Goal: Find specific page/section: Find specific page/section

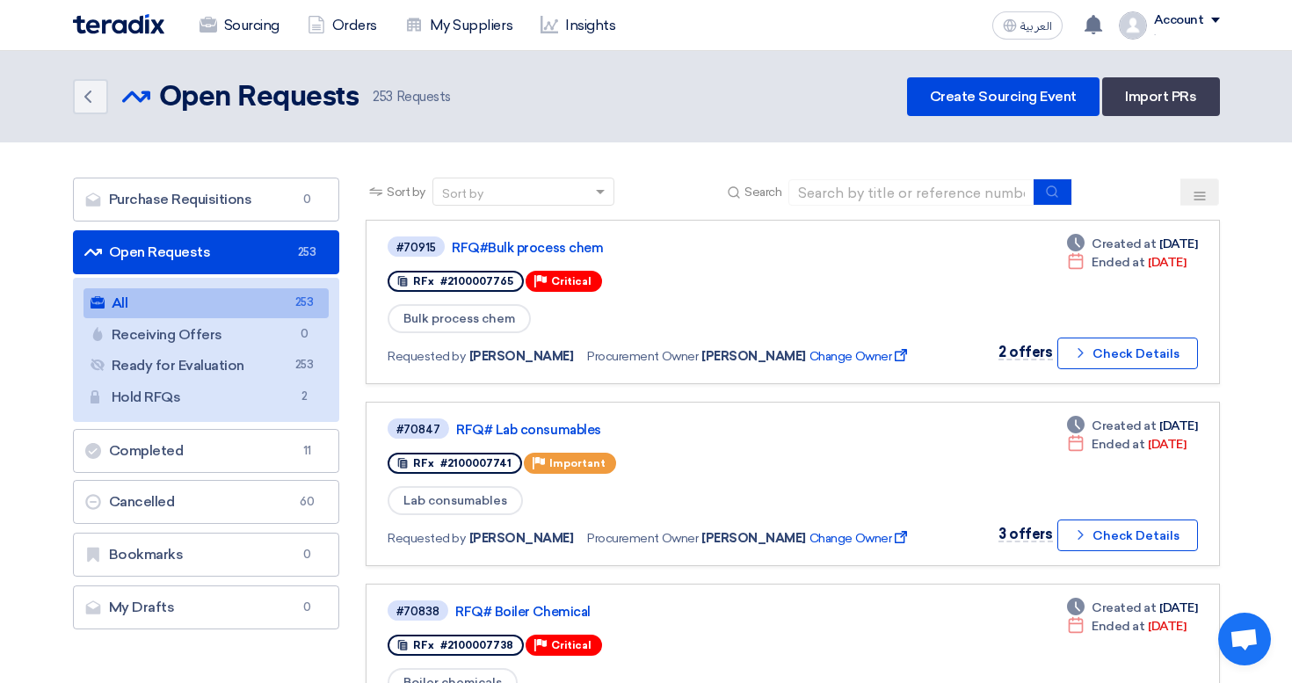
click at [240, 24] on link "Sourcing" at bounding box center [239, 25] width 108 height 39
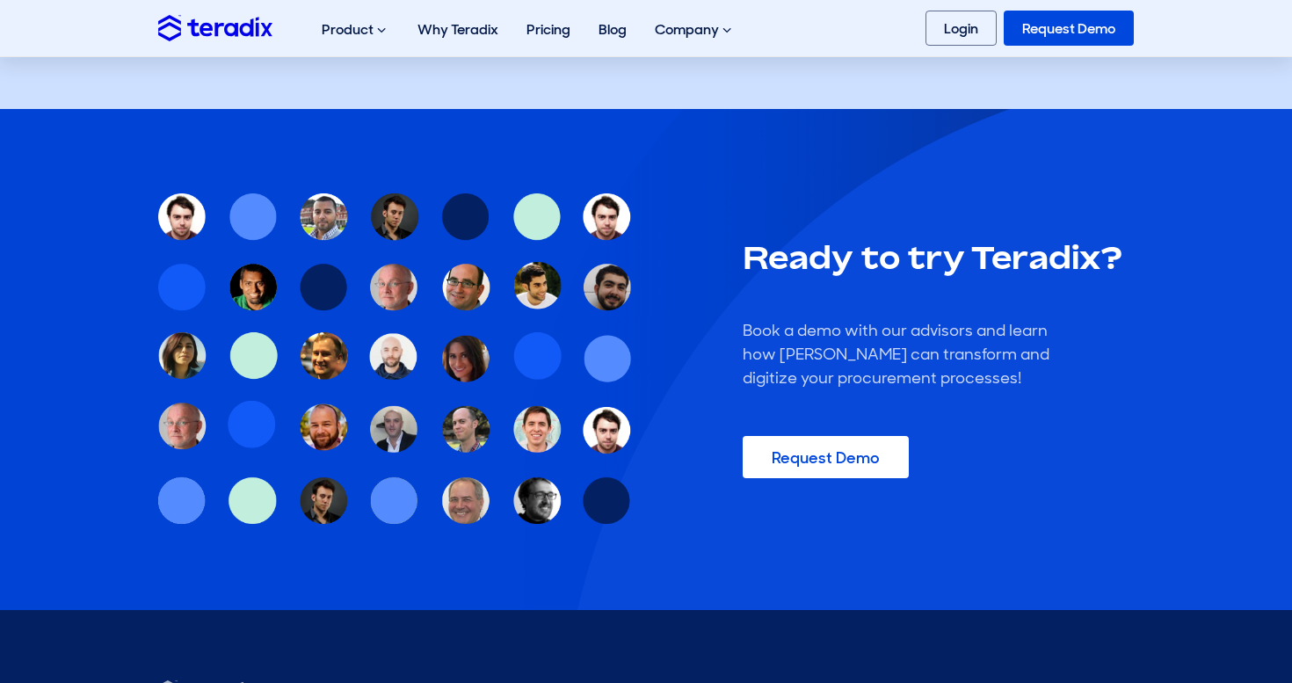
scroll to position [5328, 0]
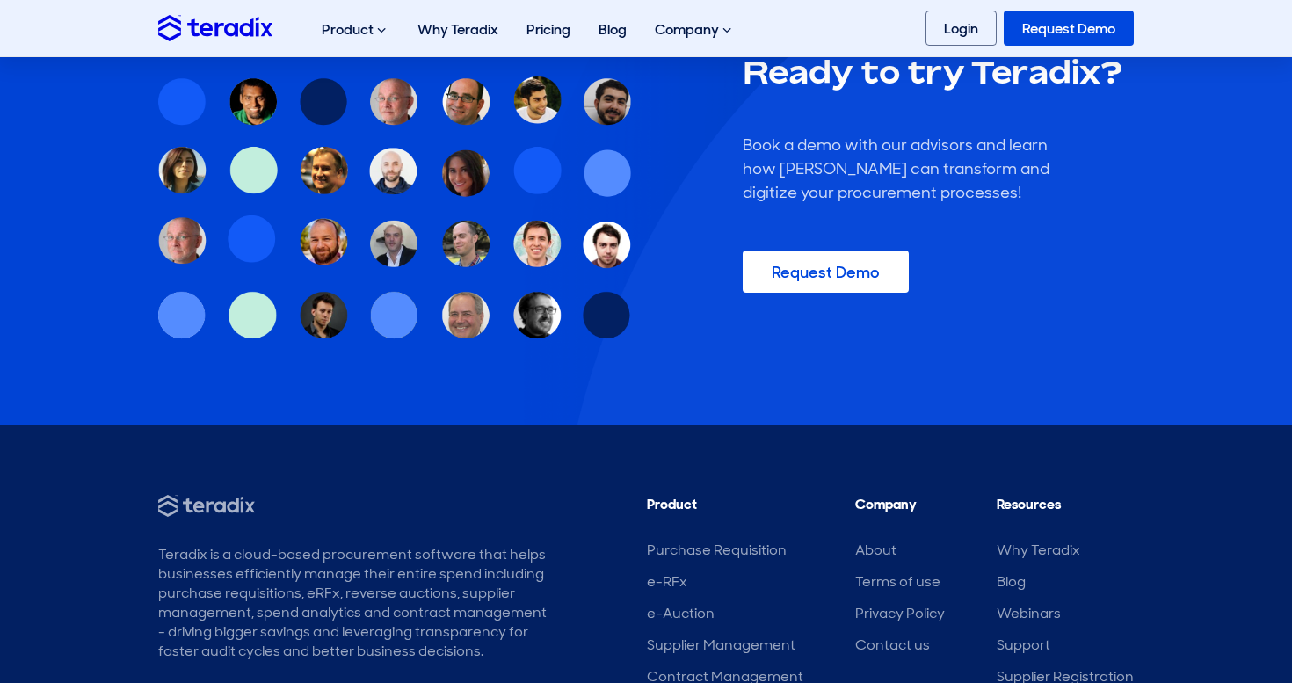
drag, startPoint x: 159, startPoint y: 471, endPoint x: 322, endPoint y: 581, distance: 196.3
click at [322, 581] on div "Teradix is a cloud-based procurement software that helps businesses efficiently…" at bounding box center [353, 607] width 390 height 225
copy div "Teradix is a cloud-based procurement software that helps businesses efficiently…"
